Goal: Transaction & Acquisition: Purchase product/service

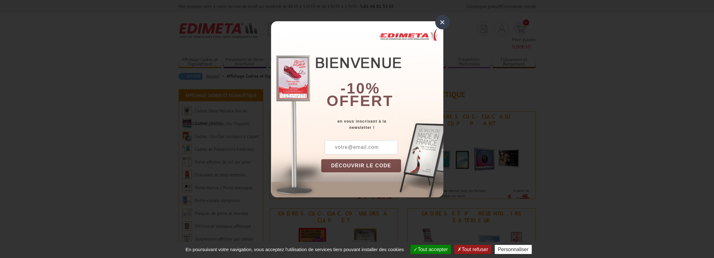
click at [445, 21] on div "×" at bounding box center [442, 22] width 14 height 14
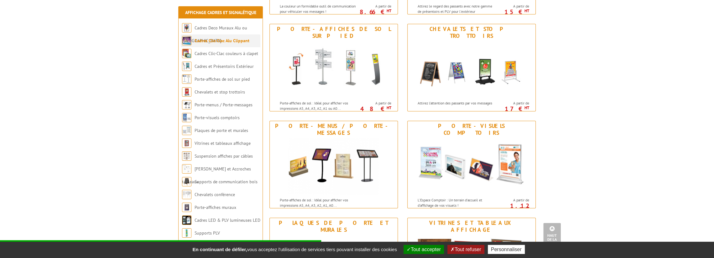
scroll to position [219, 0]
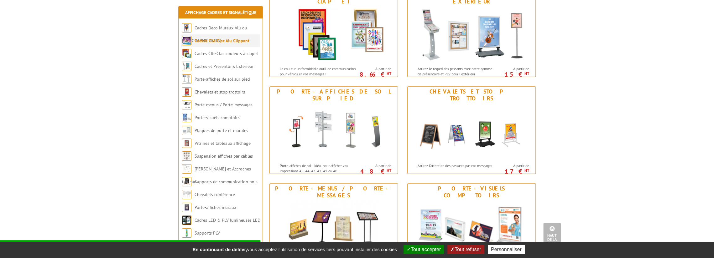
click at [239, 40] on link "Cadres Clic-Clac Alu Clippant" at bounding box center [222, 41] width 55 height 6
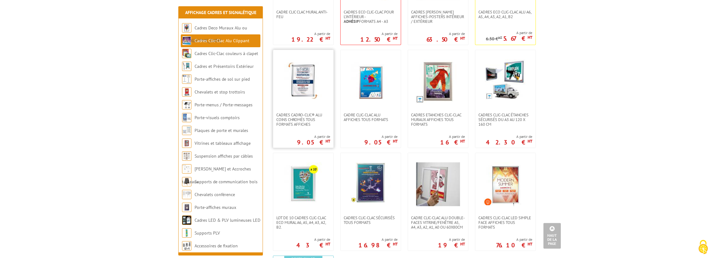
scroll to position [125, 0]
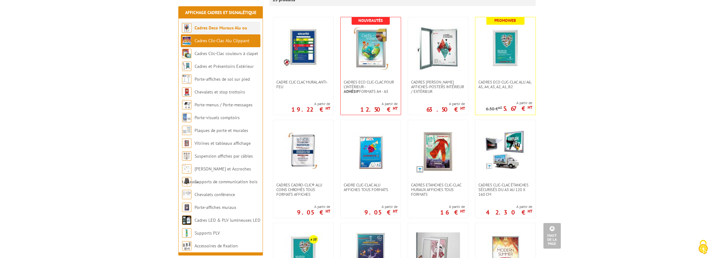
click at [234, 29] on link "Cadres Deco Muraux Alu ou [GEOGRAPHIC_DATA]" at bounding box center [214, 34] width 65 height 18
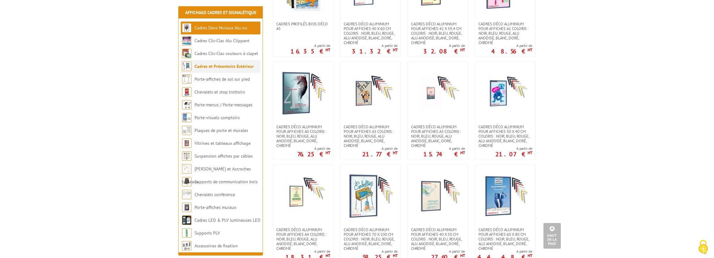
scroll to position [376, 0]
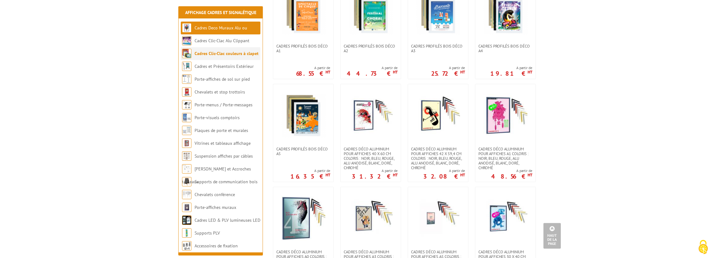
click at [238, 54] on link "Cadres Clic-Clac couleurs à clapet" at bounding box center [227, 54] width 64 height 6
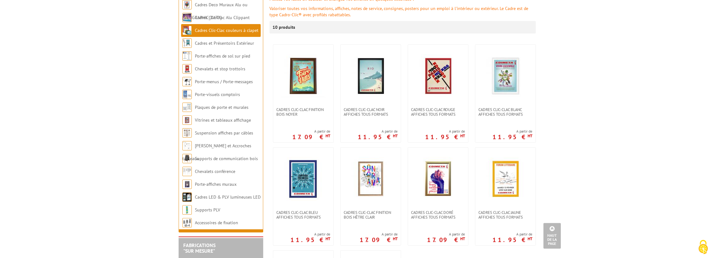
scroll to position [31, 0]
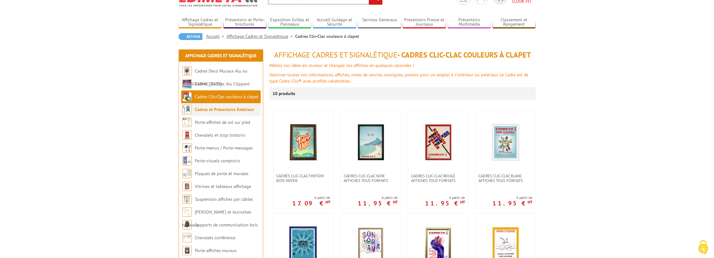
click at [232, 108] on link "Cadres et Présentoirs Extérieur" at bounding box center [224, 110] width 59 height 6
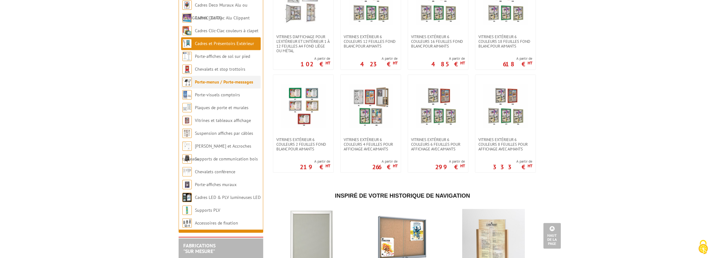
scroll to position [470, 0]
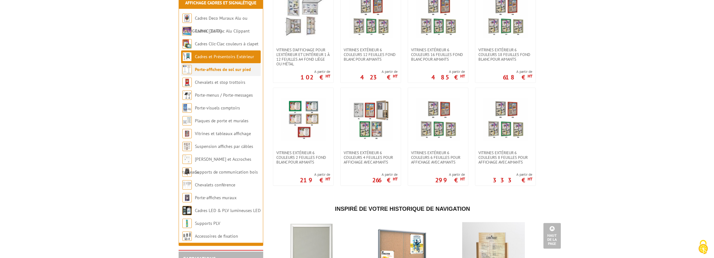
click at [230, 72] on link "Porte-affiches de sol sur pied" at bounding box center [223, 70] width 56 height 6
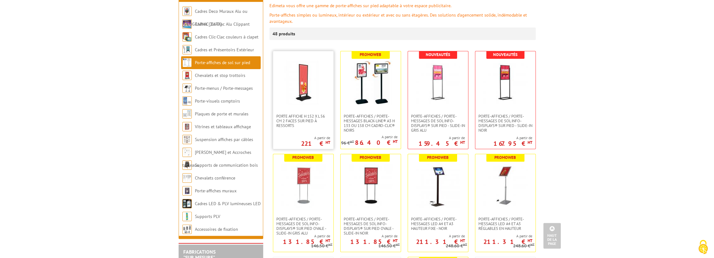
scroll to position [63, 0]
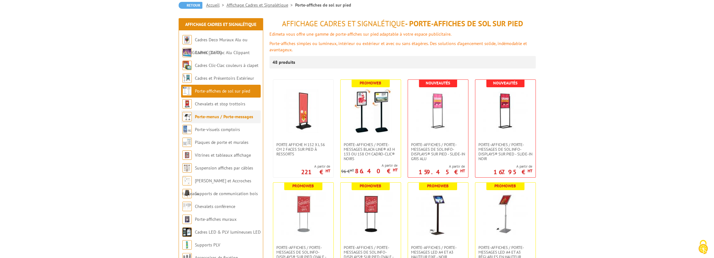
click at [237, 117] on link "Porte-menus / Porte-messages" at bounding box center [224, 117] width 58 height 6
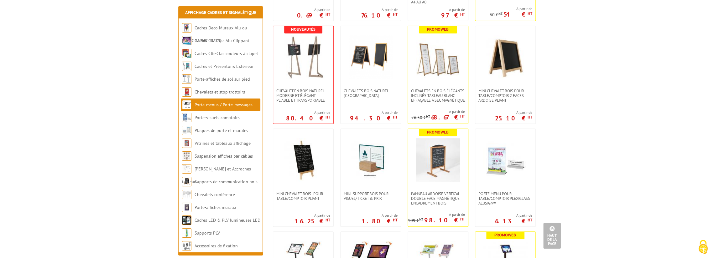
scroll to position [219, 0]
click at [221, 120] on link "Porte-visuels comptoirs" at bounding box center [217, 118] width 45 height 6
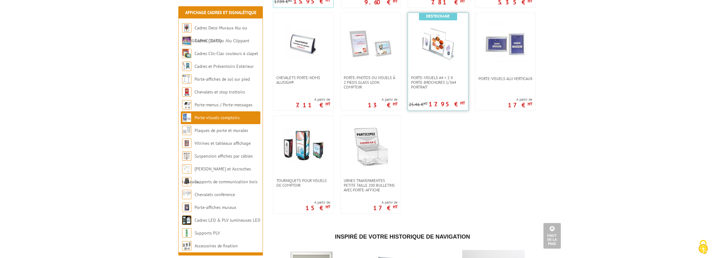
scroll to position [407, 0]
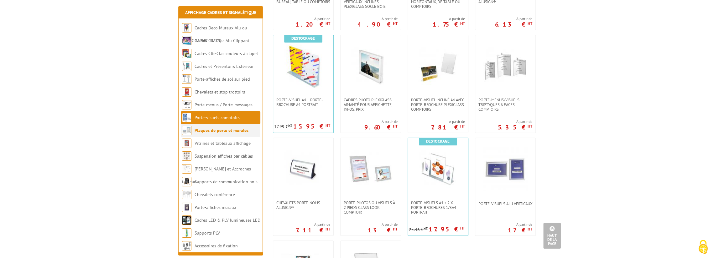
click at [239, 131] on link "Plaques de porte et murales" at bounding box center [222, 131] width 54 height 6
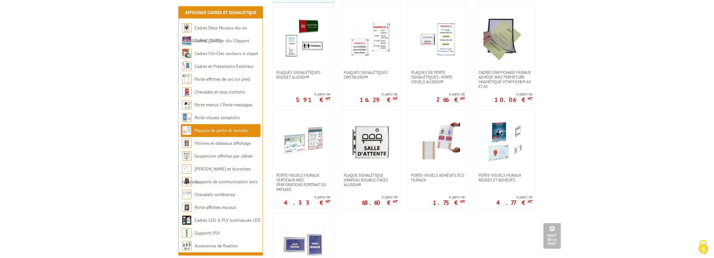
scroll to position [251, 0]
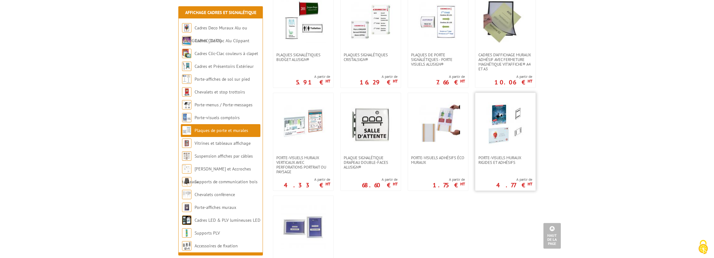
click at [497, 135] on img at bounding box center [505, 124] width 44 height 44
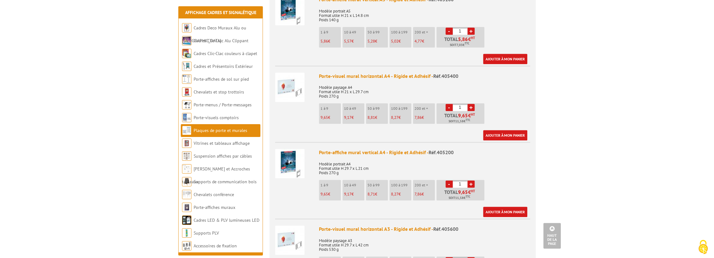
scroll to position [345, 0]
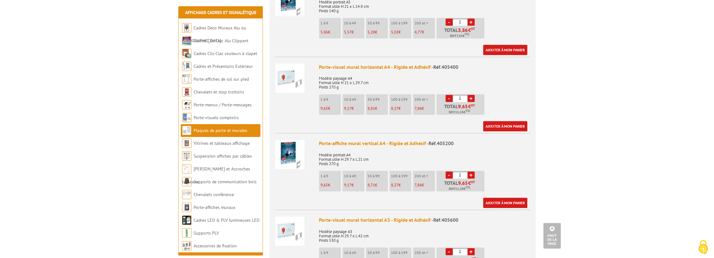
click at [456, 176] on input "1" at bounding box center [460, 175] width 15 height 7
type input "9"
click at [522, 157] on p "Modèle portrait A4 Format utile H 29.7 x L 21 cm Poids 270 g" at bounding box center [424, 158] width 211 height 18
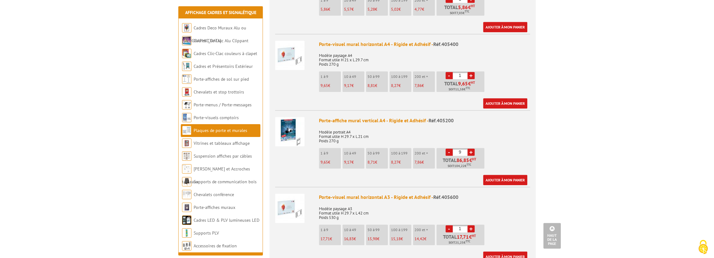
scroll to position [376, 0]
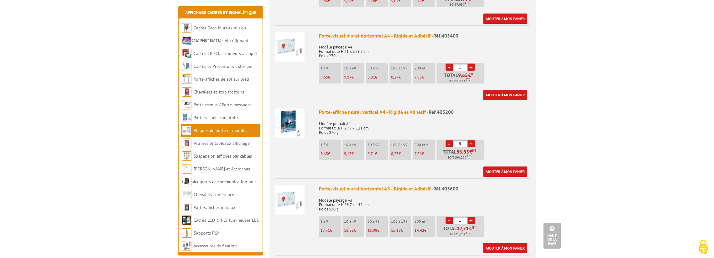
click at [462, 221] on input "1" at bounding box center [460, 220] width 15 height 7
type input "18"
click at [476, 208] on p "Modèle paysage A3 Format utile H 29.7 x L 42 cm Poids 530 g" at bounding box center [424, 203] width 211 height 18
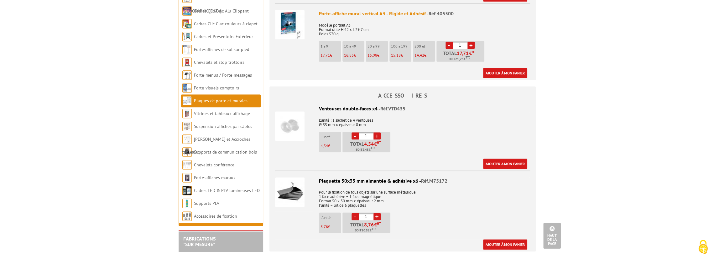
scroll to position [627, 0]
